Goal: Find specific fact

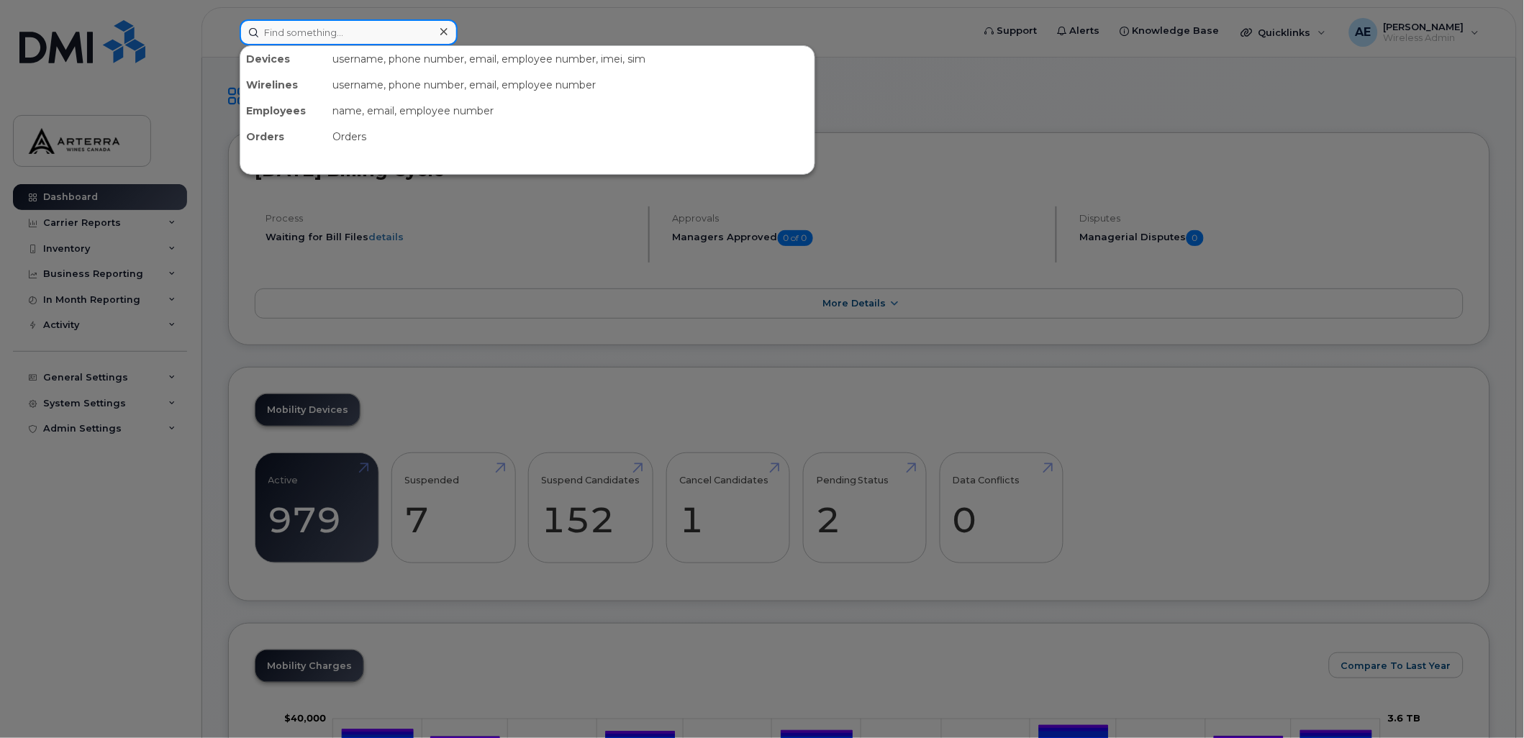
paste input "289.547.6981"
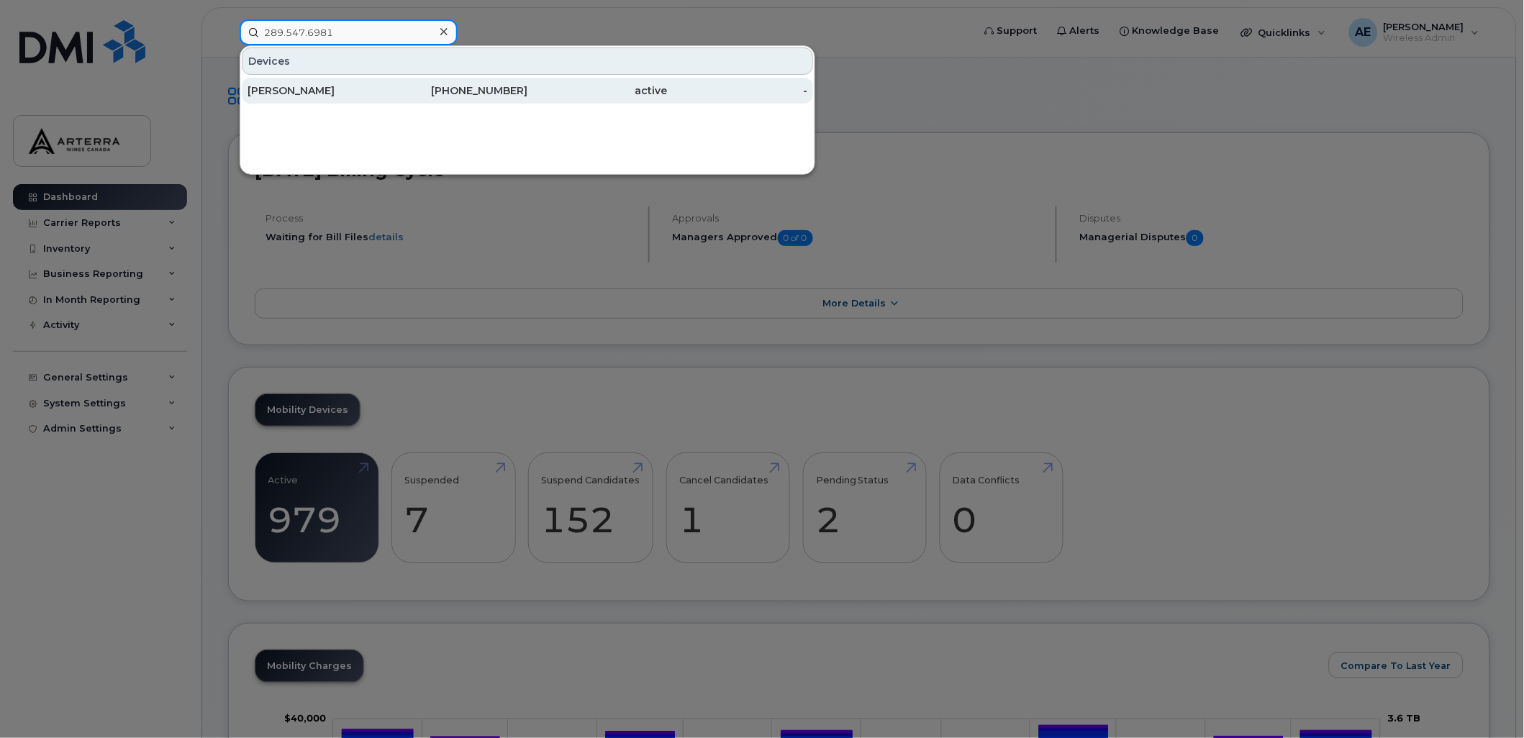
type input "289.547.6981"
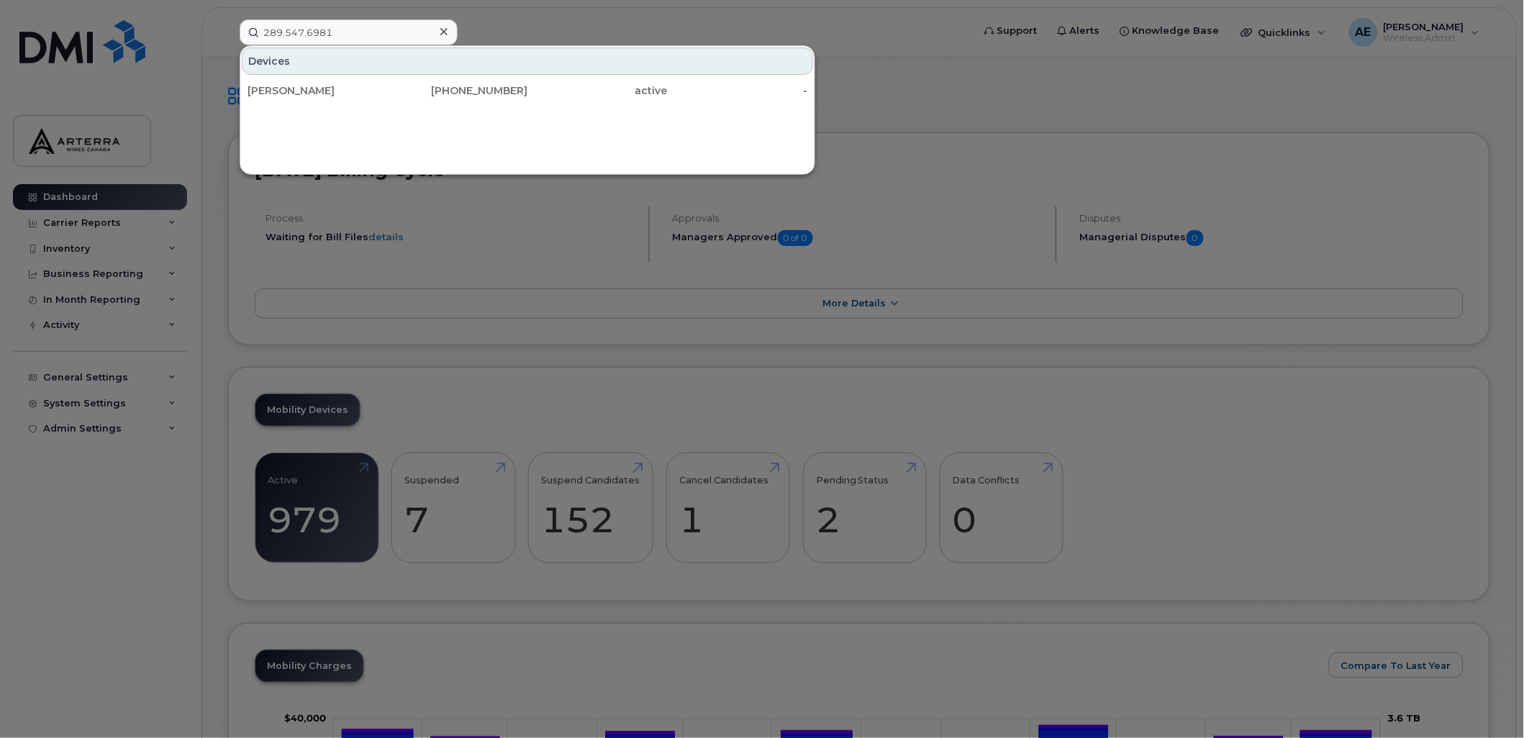
drag, startPoint x: 270, startPoint y: 86, endPoint x: 282, endPoint y: 122, distance: 38.0
click at [270, 86] on div "[PERSON_NAME]" at bounding box center [318, 90] width 140 height 14
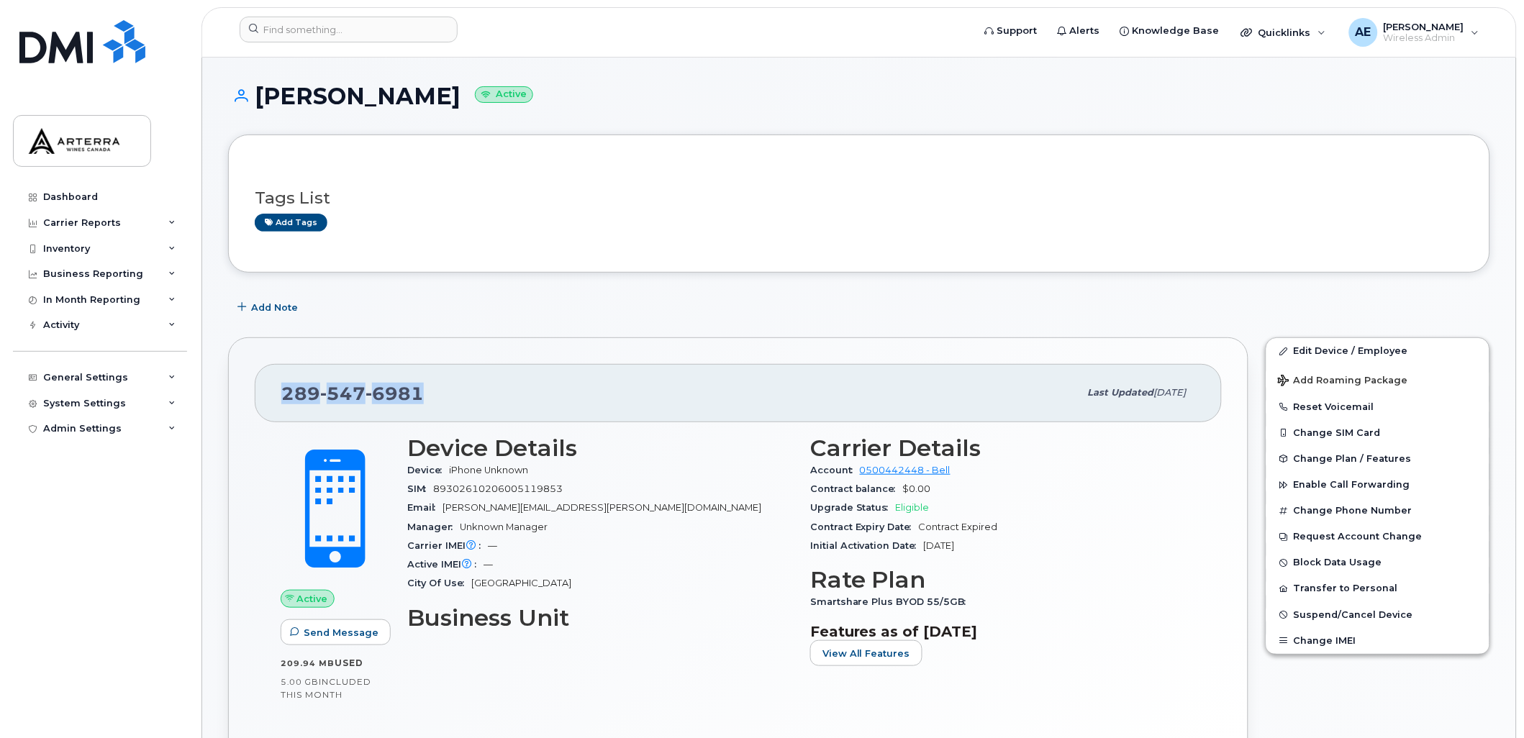
drag, startPoint x: 421, startPoint y: 397, endPoint x: 284, endPoint y: 393, distance: 137.5
click at [284, 393] on span "[PHONE_NUMBER]" at bounding box center [352, 394] width 143 height 22
copy span "[PHONE_NUMBER]"
click at [83, 199] on div "Dashboard" at bounding box center [70, 197] width 55 height 12
